Goal: Share content: Share content

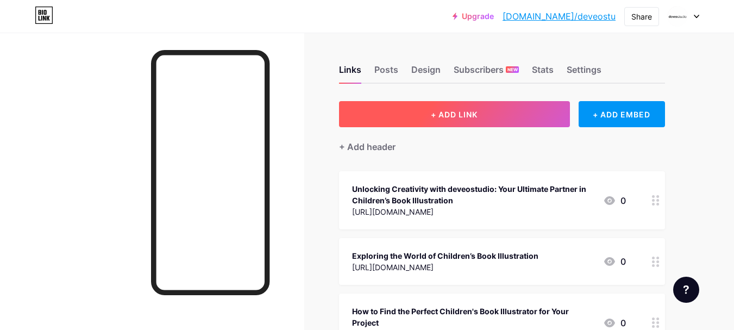
click at [442, 113] on span "+ ADD LINK" at bounding box center [454, 114] width 47 height 9
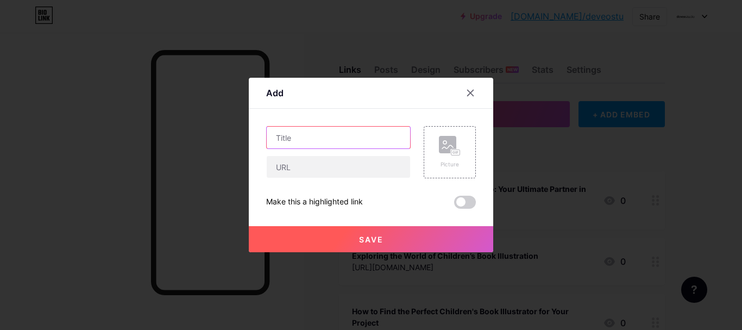
click at [298, 141] on input "text" at bounding box center [338, 138] width 143 height 22
paste input "Mastering the Art of Storytelling: Finding the Right Children's Book Illustrator"
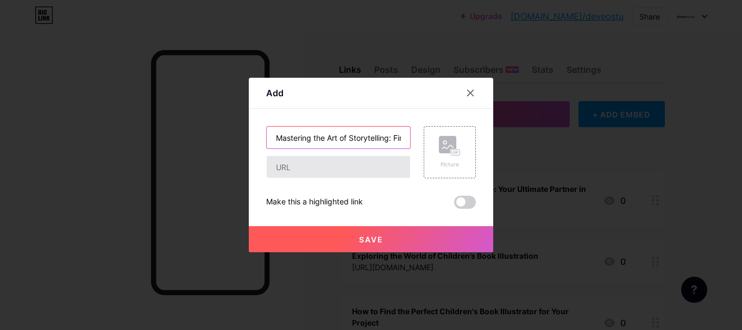
scroll to position [0, 150]
type input "Mastering the Art of Storytelling: Finding the Right Children's Book Illustrator"
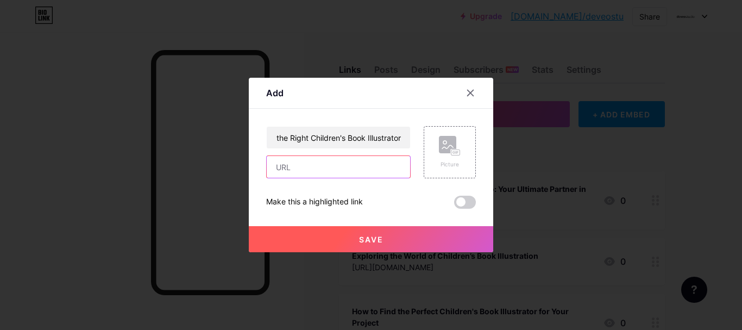
click at [298, 168] on input "text" at bounding box center [338, 167] width 143 height 22
paste input "[URL][DOMAIN_NAME]"
type input "[URL][DOMAIN_NAME]"
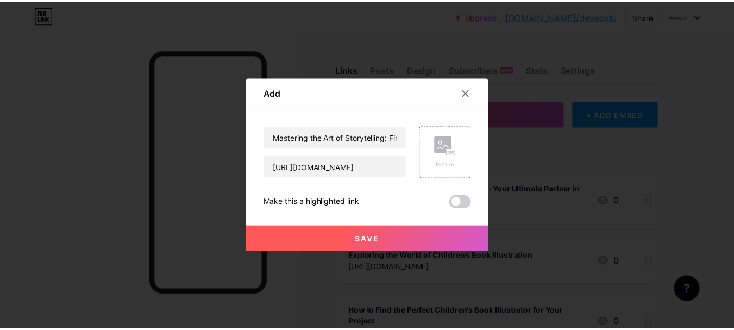
scroll to position [0, 0]
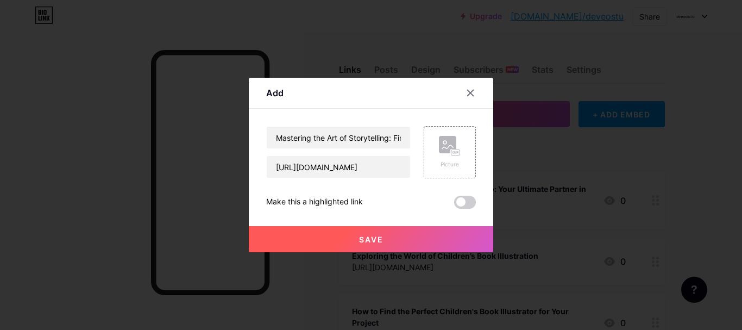
click at [375, 241] on span "Save" at bounding box center [371, 239] width 24 height 9
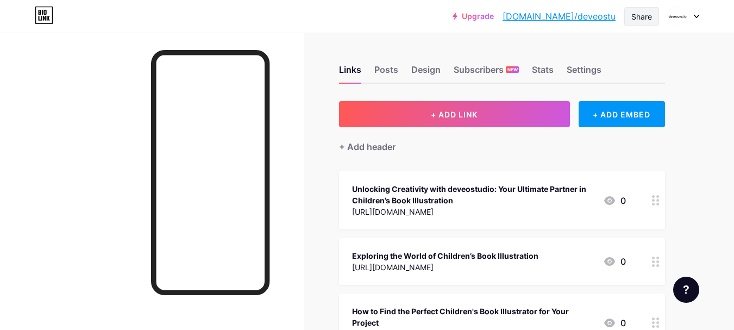
click at [644, 9] on div "Share" at bounding box center [641, 16] width 35 height 19
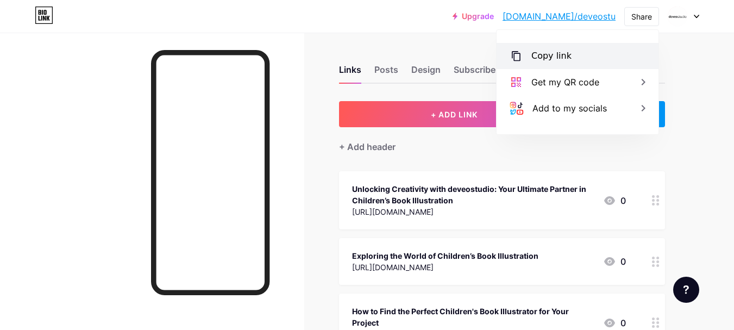
click at [563, 61] on div "Copy link" at bounding box center [551, 55] width 40 height 13
